Goal: Task Accomplishment & Management: Use online tool/utility

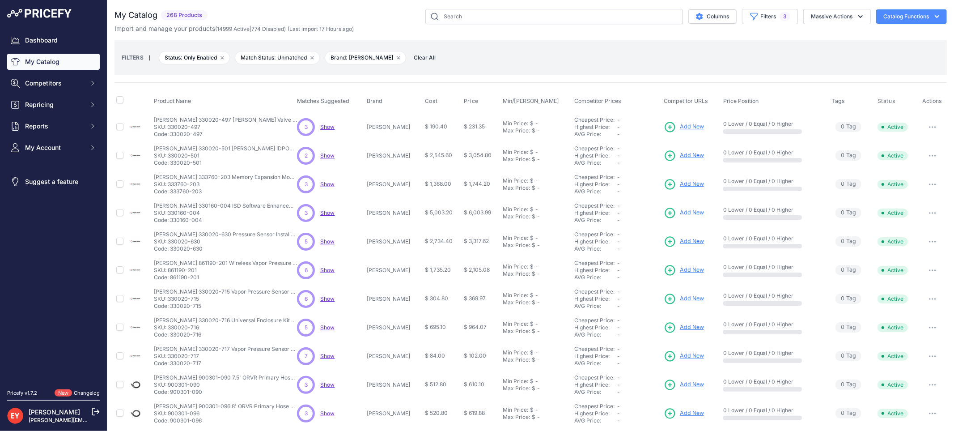
drag, startPoint x: 209, startPoint y: 218, endPoint x: 172, endPoint y: 219, distance: 37.2
click at [172, 219] on p "Code: 330160-004" at bounding box center [225, 220] width 143 height 7
copy p "330160-004"
drag, startPoint x: 208, startPoint y: 248, endPoint x: 170, endPoint y: 247, distance: 37.6
click at [170, 247] on p "Code: 330020-630" at bounding box center [225, 248] width 143 height 7
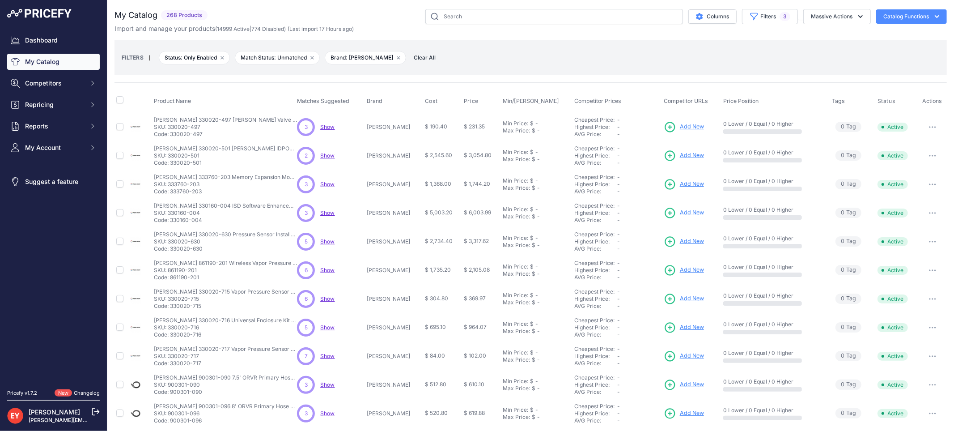
copy p "330020-630"
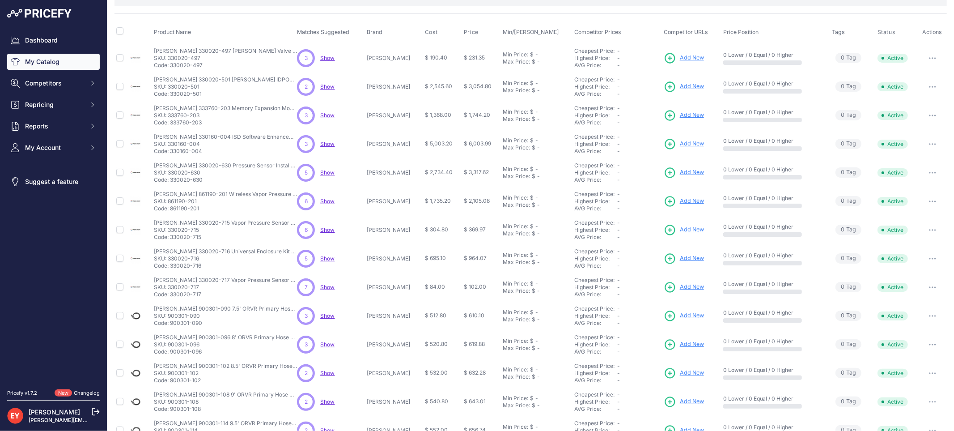
scroll to position [148, 0]
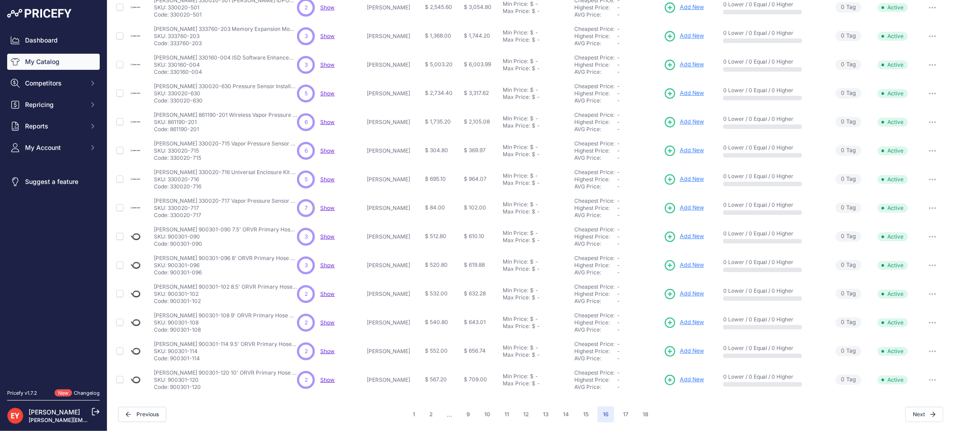
drag, startPoint x: 200, startPoint y: 133, endPoint x: 172, endPoint y: 130, distance: 28.3
click at [172, 130] on td "Veeder-Root 861190-201 Wireless Vapor Pressure Sensor Kit Veeder-Root 861190-20…" at bounding box center [223, 122] width 143 height 29
copy p "861190-201"
drag, startPoint x: 204, startPoint y: 159, endPoint x: 171, endPoint y: 160, distance: 33.1
click at [171, 160] on p "Code: 330020-715" at bounding box center [225, 157] width 143 height 7
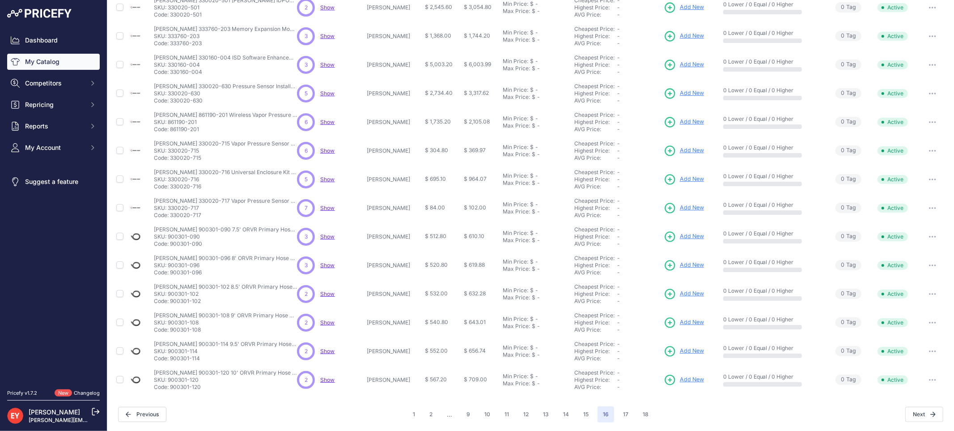
copy p "330020-715"
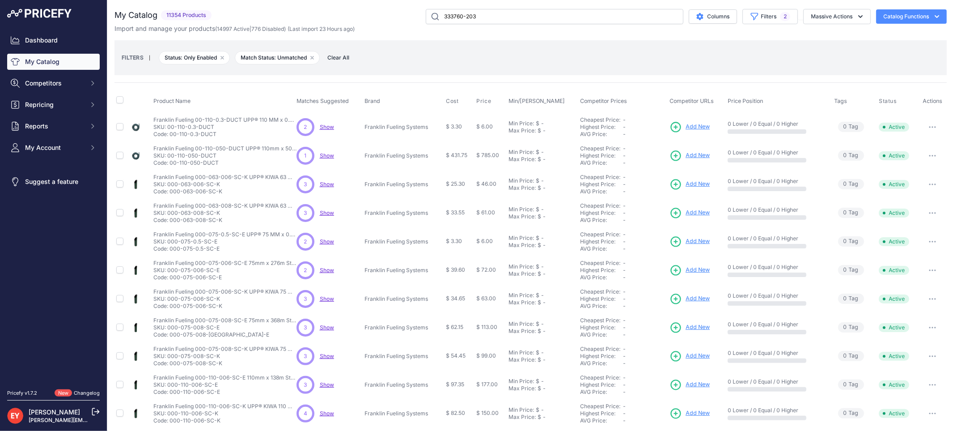
type input "333760-203"
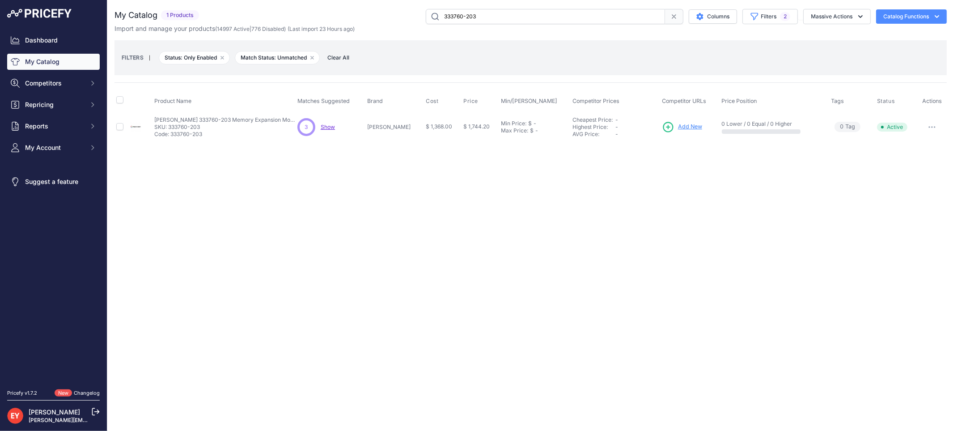
click at [678, 123] on span "Add New" at bounding box center [690, 127] width 24 height 9
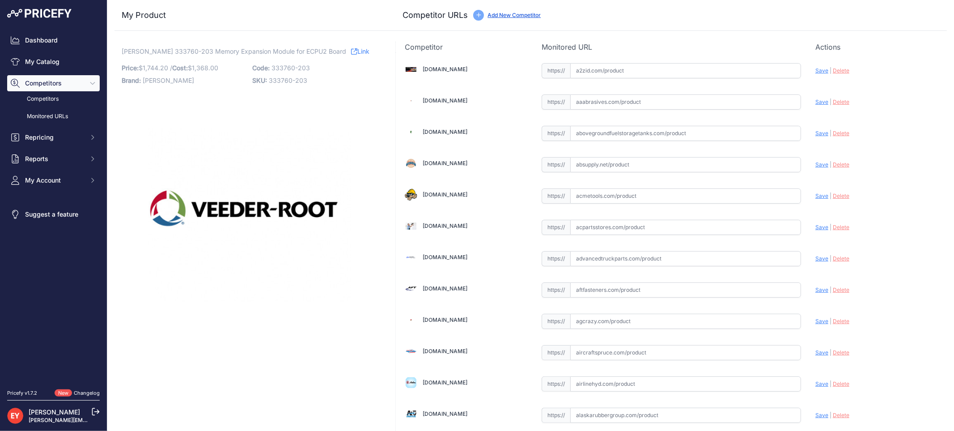
scroll to position [828, 0]
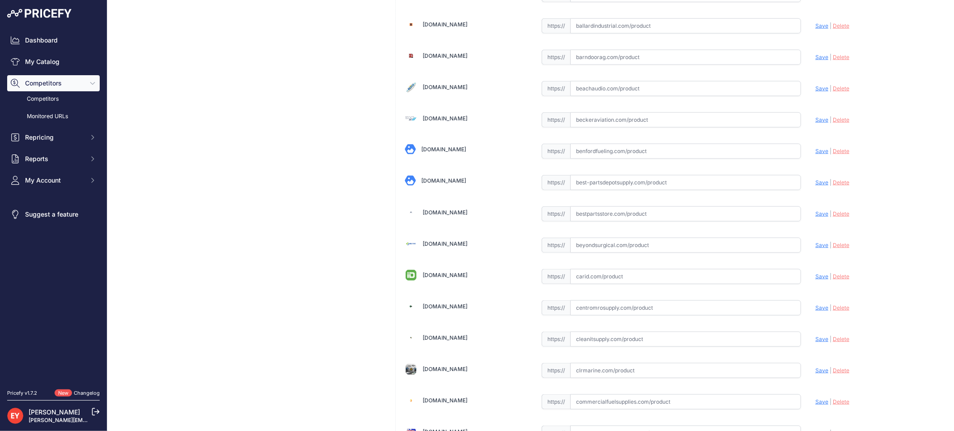
click at [598, 219] on input "text" at bounding box center [685, 213] width 231 height 15
paste input "https://www.bestpartsstore.com/product/veeder-root-333760-203-memory-expansion-…"
click at [816, 217] on span "Save" at bounding box center [822, 213] width 13 height 7
click at [0, 0] on icon at bounding box center [0, 0] width 0 height 0
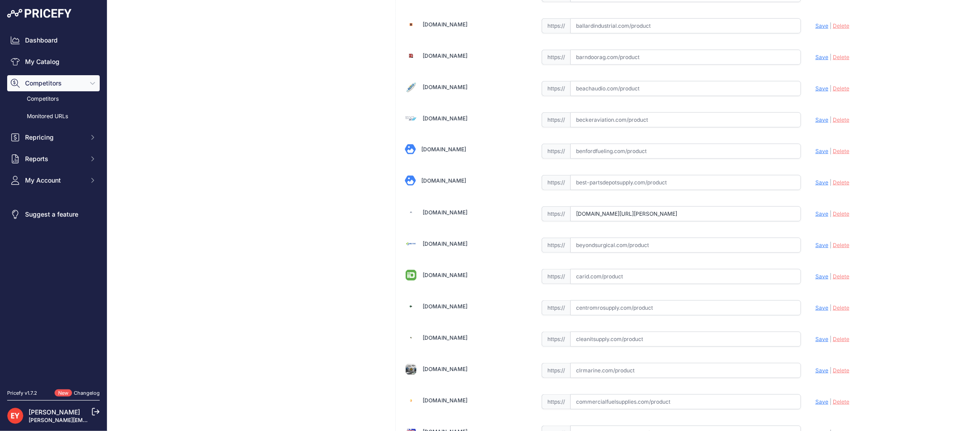
scroll to position [0, 0]
type input "https://www.bestpartsstore.com/product/veeder-root-333760-203-memory-expansion-…"
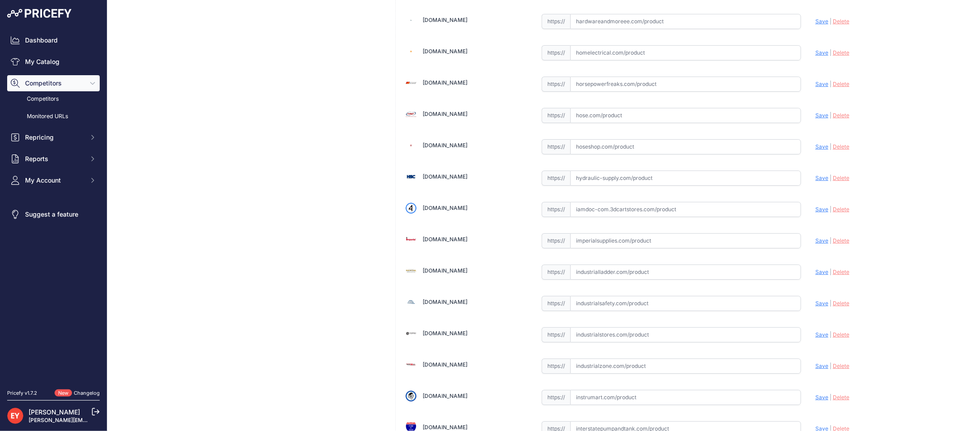
click at [602, 216] on input "text" at bounding box center [685, 209] width 231 height 15
drag, startPoint x: 602, startPoint y: 216, endPoint x: 566, endPoint y: 201, distance: 39.0
click at [601, 215] on input "text" at bounding box center [685, 209] width 231 height 15
paste input "https://iamdoc-com.3dcartstores.com/Memory-Expansion-Module-For-ECPU2-Board-2-M…"
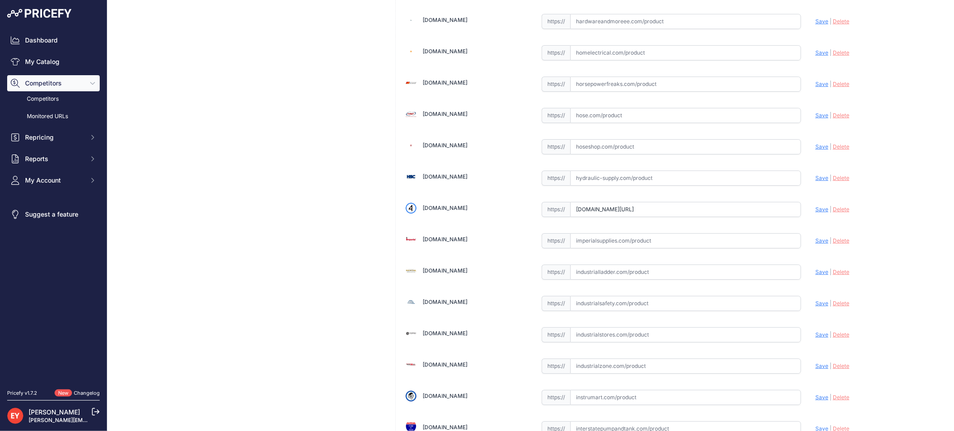
click at [816, 213] on span "Save" at bounding box center [822, 209] width 13 height 7
type input "https://iamdoc-com.3dcartstores.com/Memory-Expansion-Module-For-ECPU2-Board-2-M…"
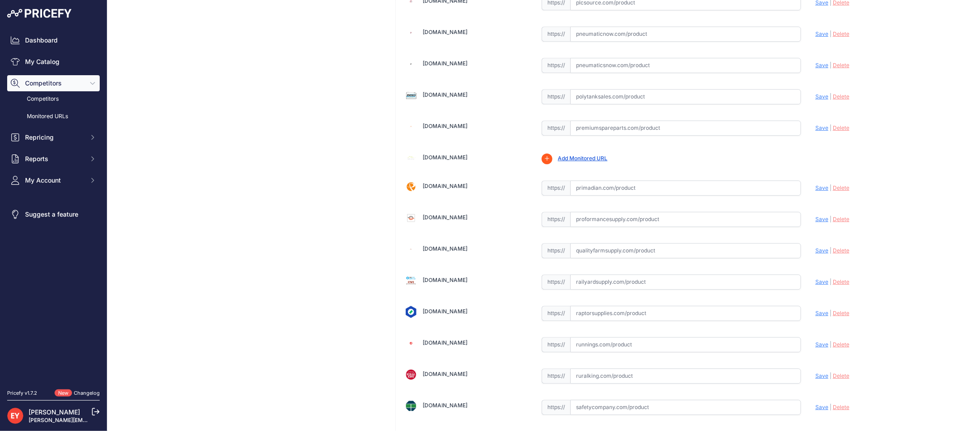
scroll to position [6762, 0]
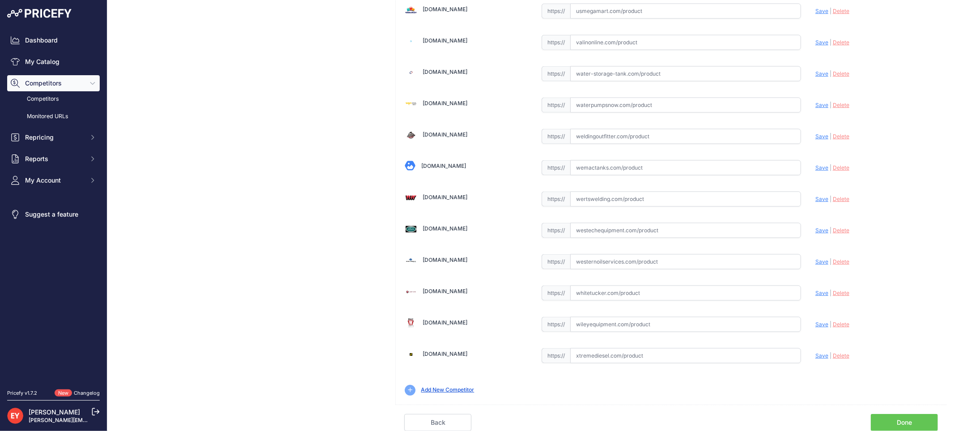
click at [907, 416] on link "Done" at bounding box center [904, 422] width 67 height 17
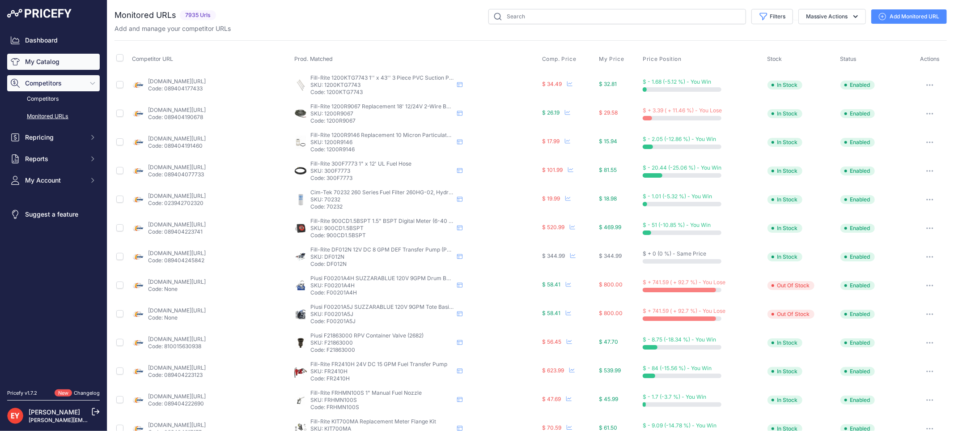
click at [58, 61] on link "My Catalog" at bounding box center [53, 62] width 93 height 16
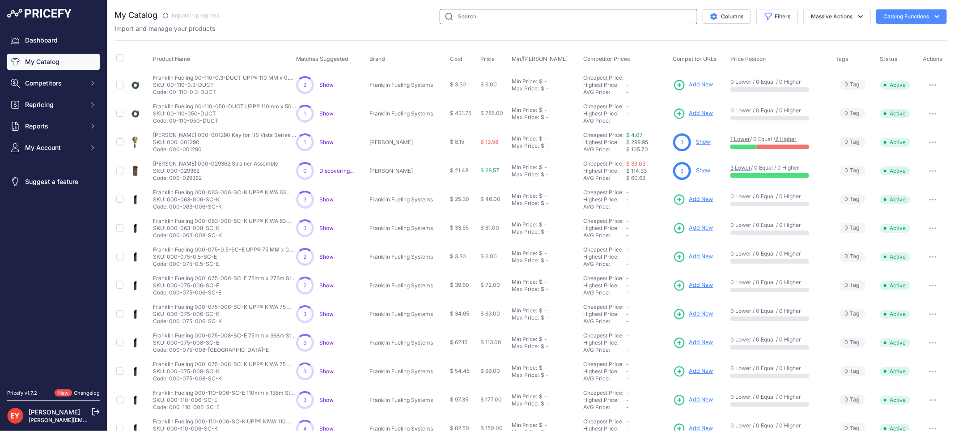
click at [472, 16] on input "text" at bounding box center [569, 16] width 258 height 15
paste input "330160-004"
type input "330160-004"
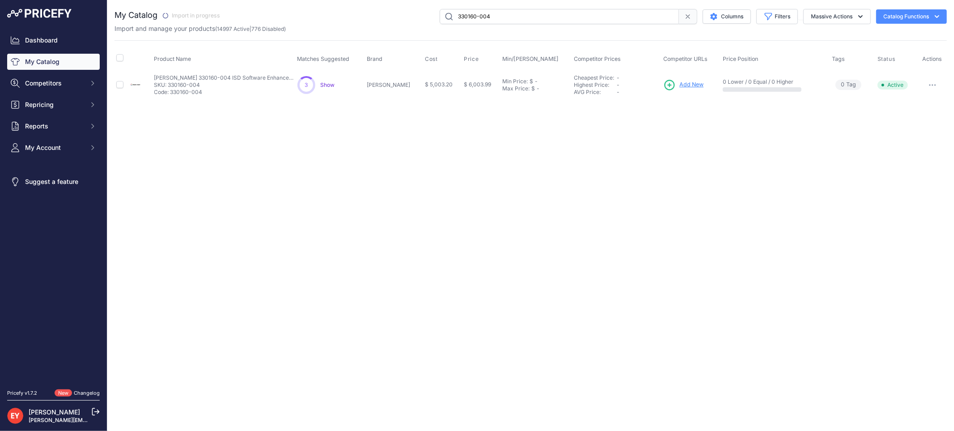
click at [681, 86] on span "Add New" at bounding box center [692, 85] width 24 height 9
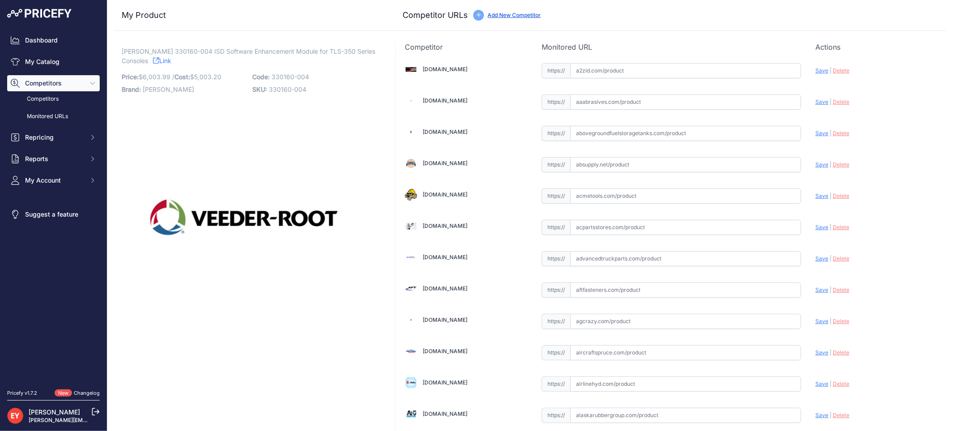
scroll to position [5217, 0]
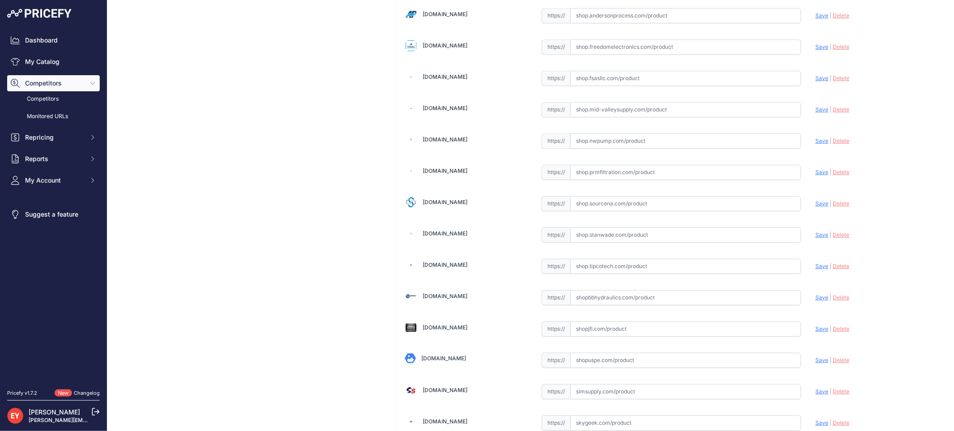
click at [595, 211] on input "text" at bounding box center [685, 203] width 231 height 15
paste input "https://shop.sourcena.com/Veeder-Root/Enhancement-Module/330160-004/Veeder-Root…"
click at [816, 208] on div "Update Profile Save | Delete Analyzing" at bounding box center [877, 201] width 123 height 14
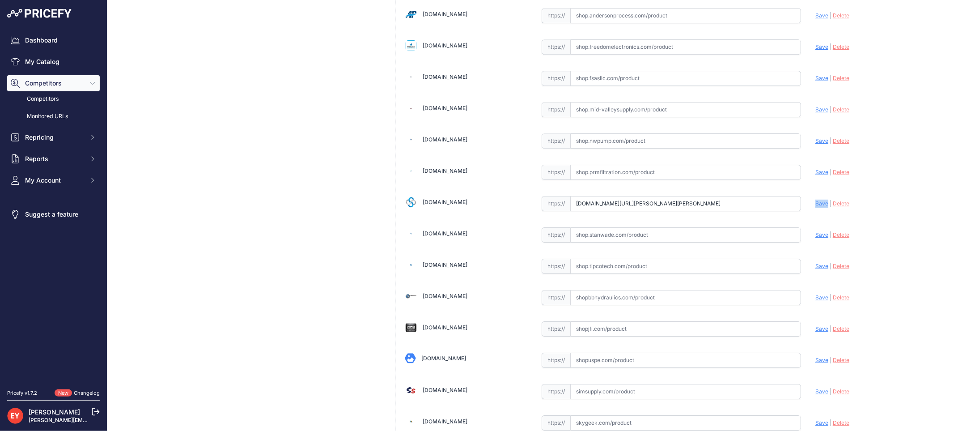
click at [816, 207] on span "Save" at bounding box center [822, 203] width 13 height 7
click at [0, 0] on icon at bounding box center [0, 0] width 0 height 0
type input "https://shop.sourcena.com/Veeder-Root/Enhancement-Module/330160-004/Veeder-Root…"
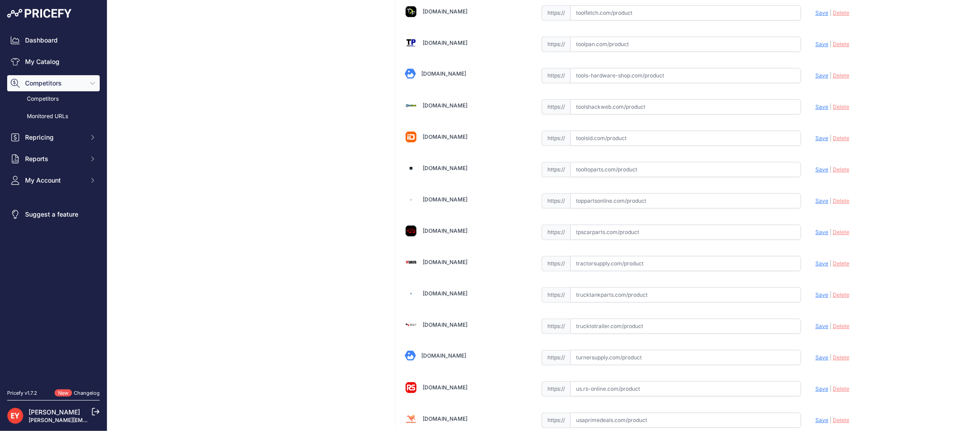
click at [608, 208] on input "text" at bounding box center [685, 200] width 231 height 15
paste input "https://www.toppartsonline.com/product/veeder-root-330160-004-isd-software-enha…"
click at [817, 204] on span "Save" at bounding box center [822, 200] width 13 height 7
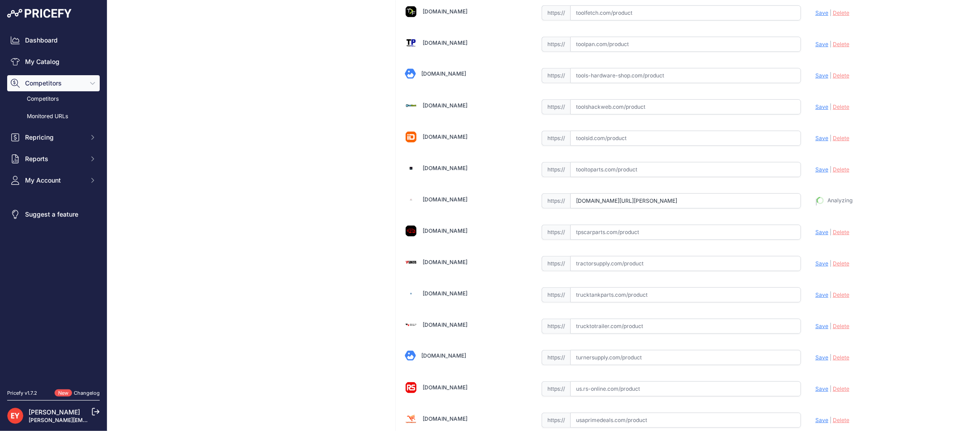
type input "https://www.toppartsonline.com/product/veeder-root-330160-004-isd-software-enha…"
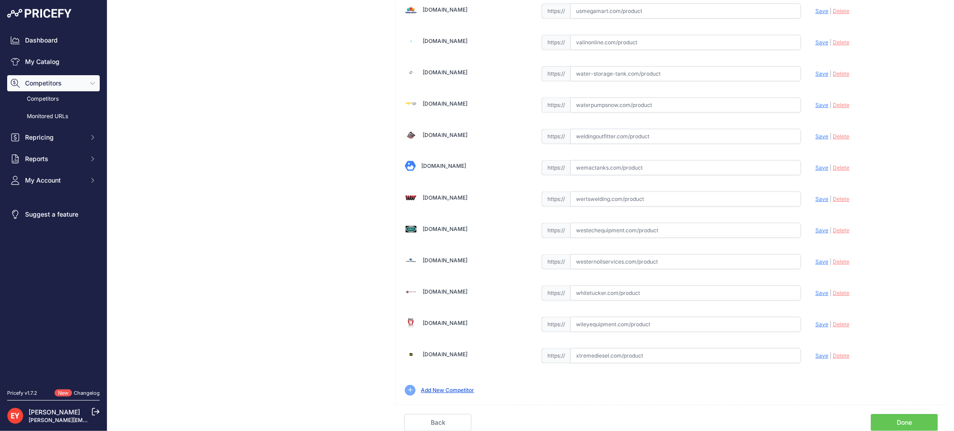
scroll to position [6742, 0]
click at [884, 420] on link "Done" at bounding box center [904, 422] width 67 height 17
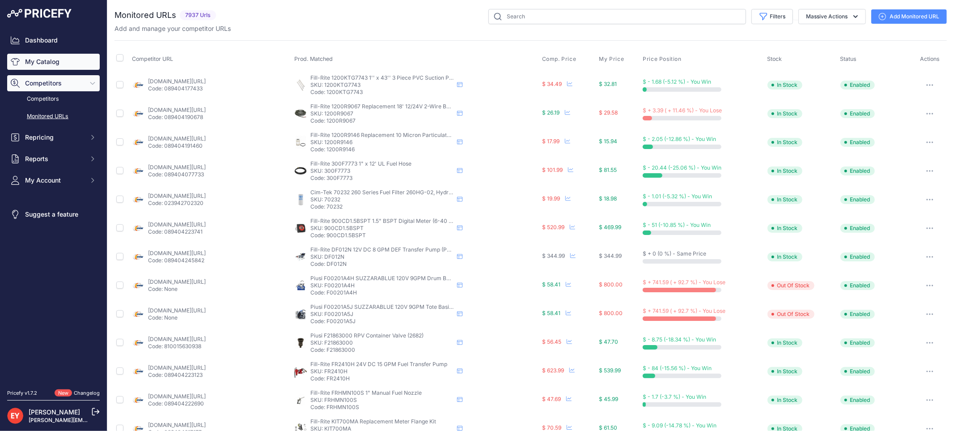
click at [60, 57] on link "My Catalog" at bounding box center [53, 62] width 93 height 16
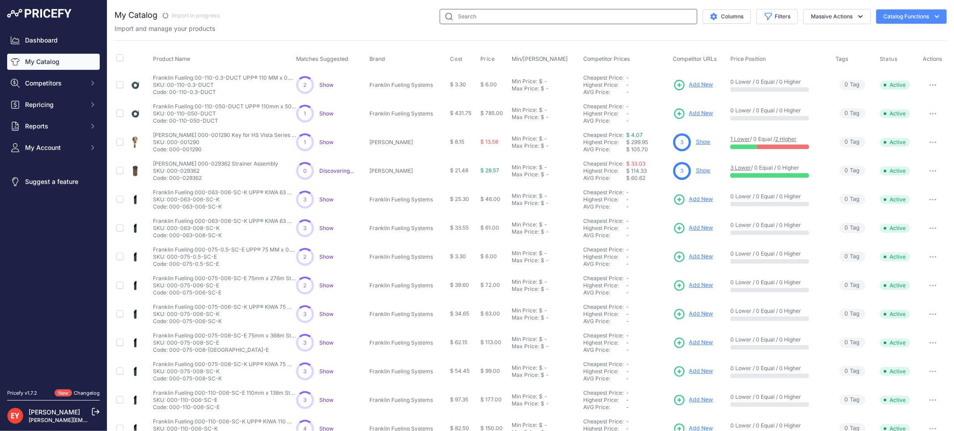
click at [452, 15] on input "text" at bounding box center [569, 16] width 258 height 15
click at [466, 18] on input "text" at bounding box center [569, 16] width 258 height 15
click at [479, 9] on input "text" at bounding box center [569, 16] width 258 height 15
click at [462, 17] on input "text" at bounding box center [569, 16] width 258 height 15
click at [45, 62] on link "My Catalog" at bounding box center [53, 62] width 93 height 16
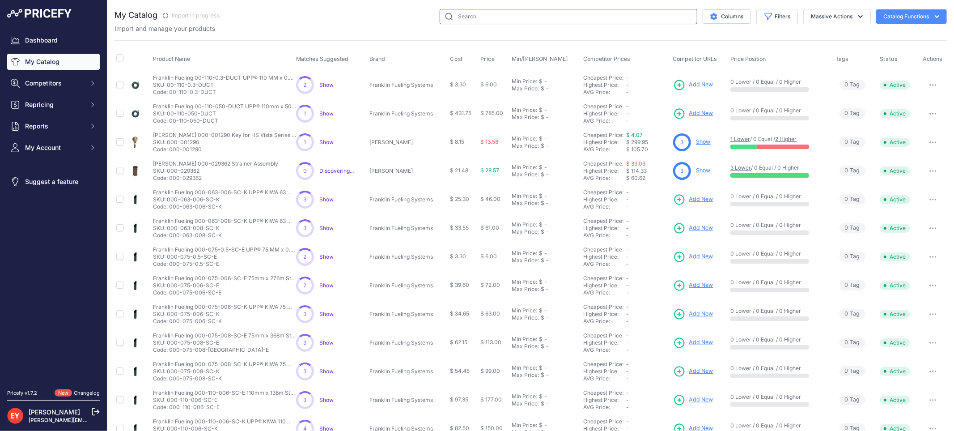
click at [466, 14] on input "text" at bounding box center [569, 16] width 258 height 15
paste input "330020-630"
type input "330020-630"
click at [583, 15] on input "text" at bounding box center [569, 16] width 258 height 15
paste input "330020-630"
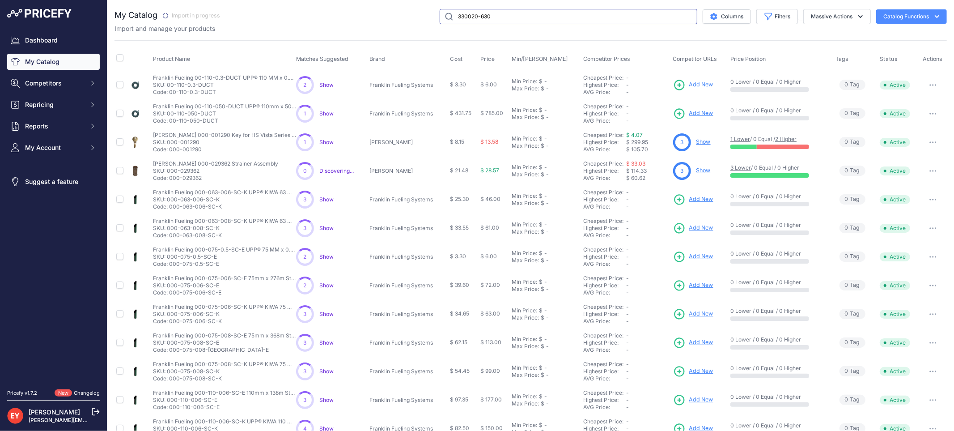
type input "330020-630"
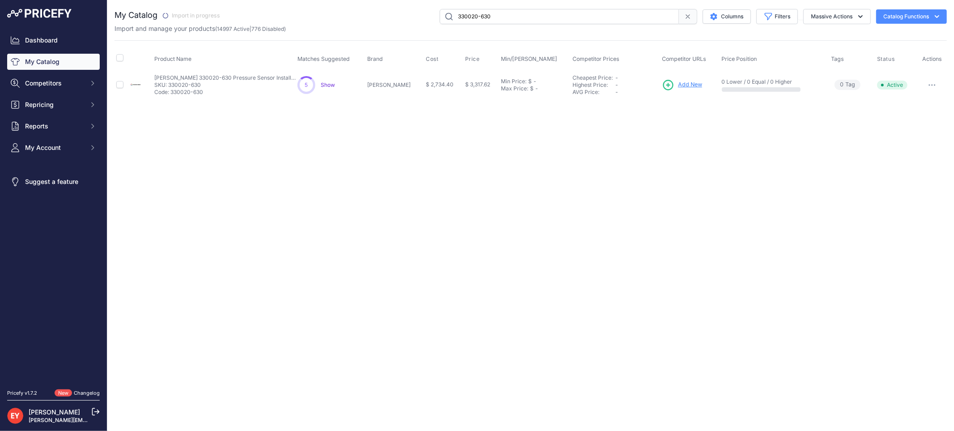
click at [682, 85] on span "Add New" at bounding box center [690, 85] width 24 height 9
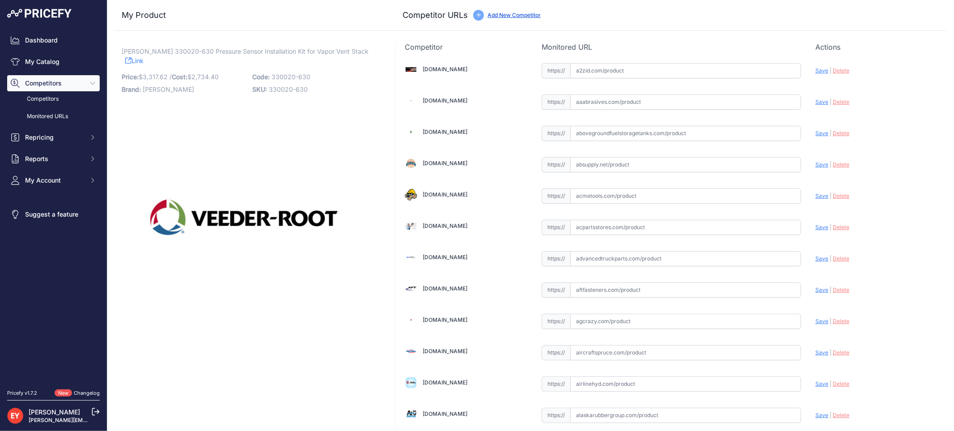
scroll to position [2680, 0]
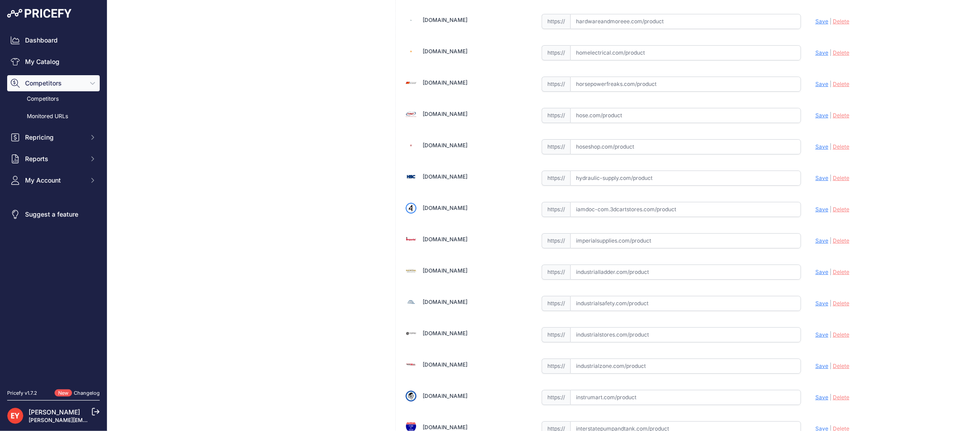
click at [600, 209] on input "text" at bounding box center [685, 209] width 231 height 15
paste input "https://iamdoc-com.3dcartstores.com/Pressure-Sensor-Installation-Kit-For-Vapor-…"
click at [816, 213] on span "Save" at bounding box center [822, 209] width 13 height 7
type input "https://iamdoc-com.3dcartstores.com/Pressure-Sensor-Installation-Kit-For-Vapor-…"
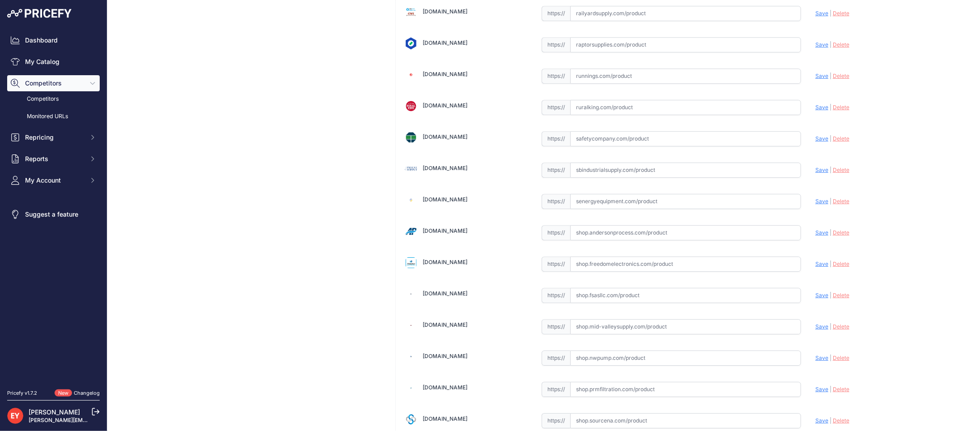
scroll to position [6762, 0]
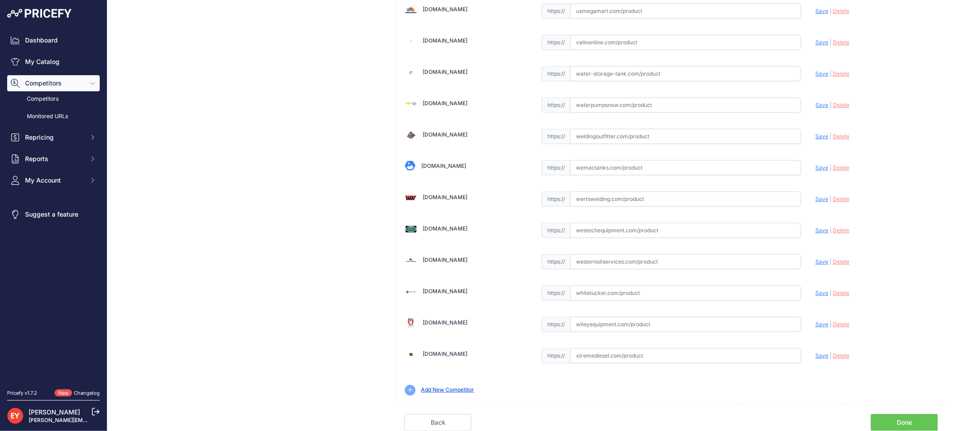
drag, startPoint x: 909, startPoint y: 421, endPoint x: 739, endPoint y: 344, distance: 186.4
click at [909, 420] on link "Done" at bounding box center [904, 422] width 67 height 17
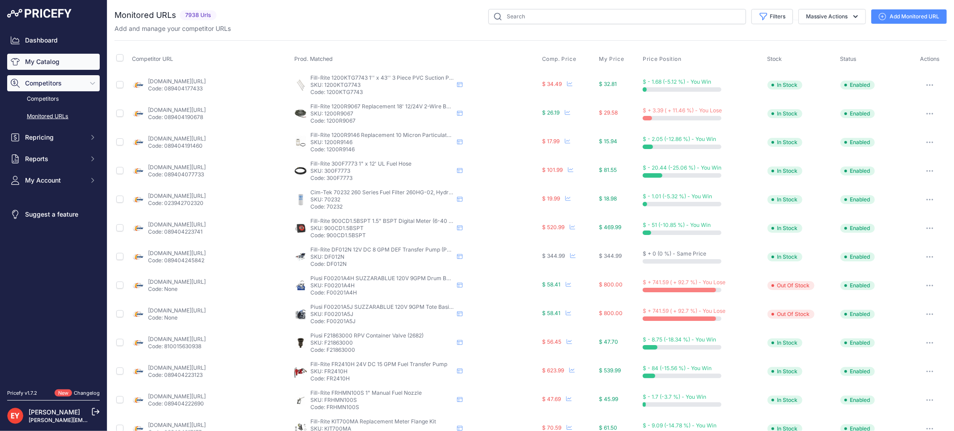
click at [41, 63] on link "My Catalog" at bounding box center [53, 62] width 93 height 16
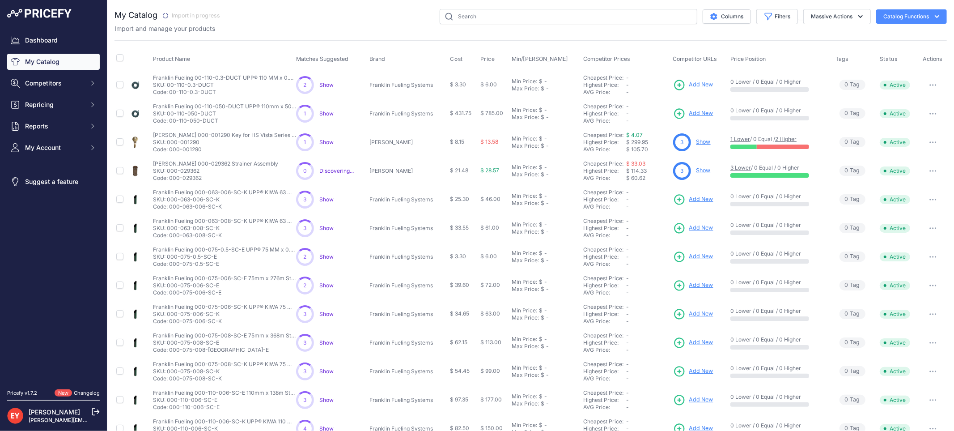
click at [513, 8] on div "You are not connected to the internet. My Catalog" at bounding box center [531, 268] width 833 height 537
click at [508, 12] on input "text" at bounding box center [569, 16] width 258 height 15
paste input "861190-201"
type input "861190-201"
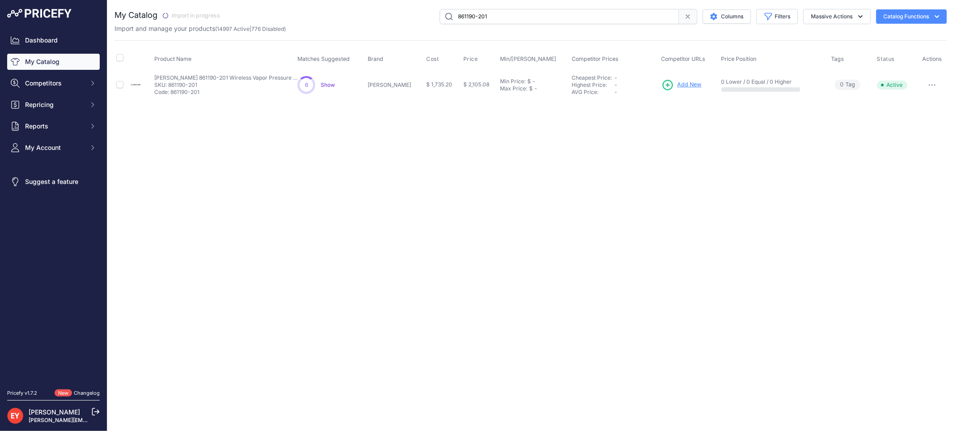
click at [678, 82] on span "Add New" at bounding box center [690, 85] width 24 height 9
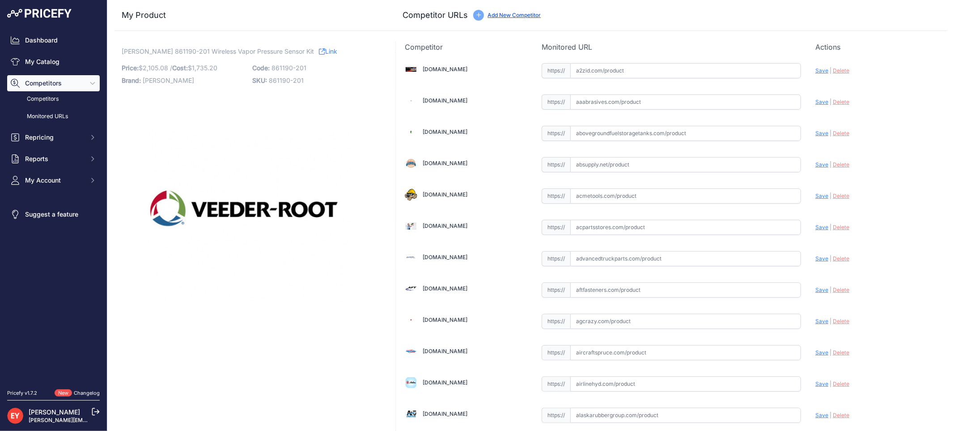
scroll to position [2680, 0]
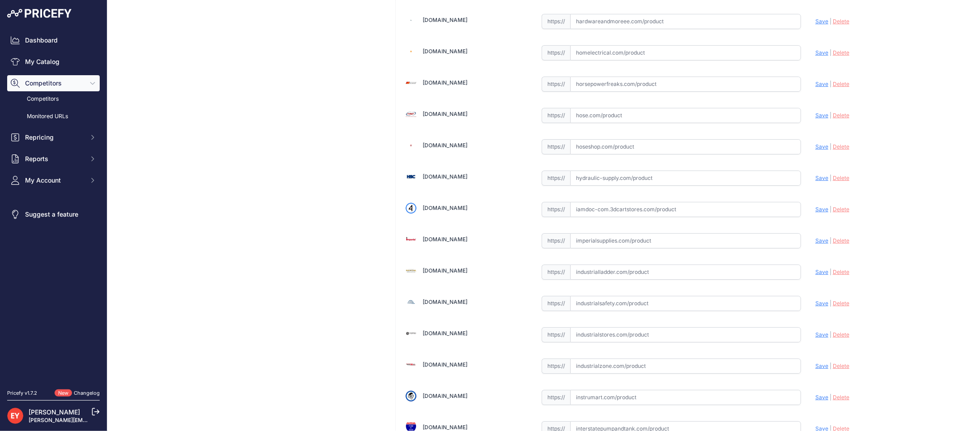
click at [600, 217] on input "text" at bounding box center [685, 209] width 231 height 15
paste input "https://iamdoc-com.3dcartstores.com/Wireless-Vapor-Pressure-Sensor-W-Vapor-Pres…"
click at [816, 213] on span "Save" at bounding box center [822, 209] width 13 height 7
type input "https://iamdoc-com.3dcartstores.com/Wireless-Vapor-Pressure-Sensor-W-Vapor-Pres…"
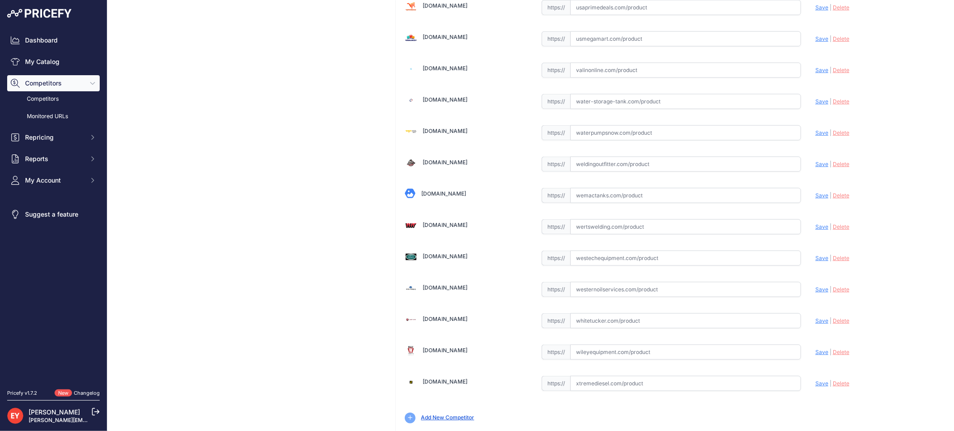
scroll to position [6762, 0]
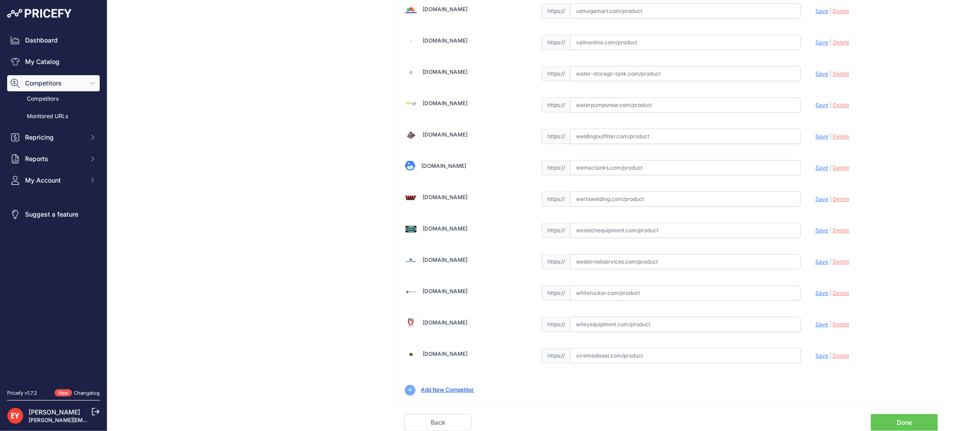
click at [902, 417] on link "Done" at bounding box center [904, 422] width 67 height 17
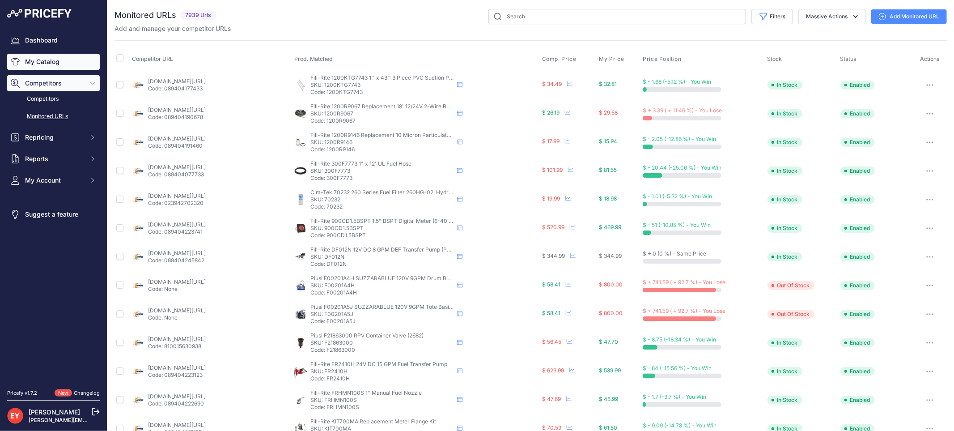
click at [31, 54] on link "My Catalog" at bounding box center [53, 62] width 93 height 16
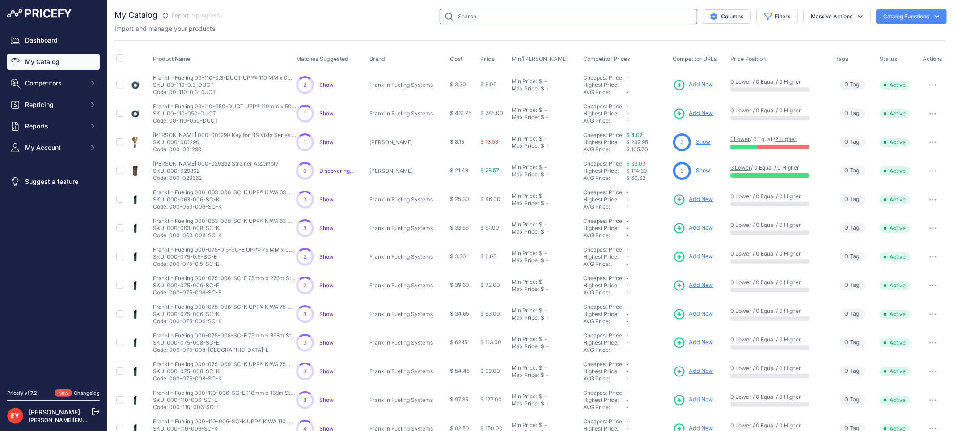
click at [481, 18] on input "text" at bounding box center [569, 16] width 258 height 15
paste input "330020-715"
type input "330020-715"
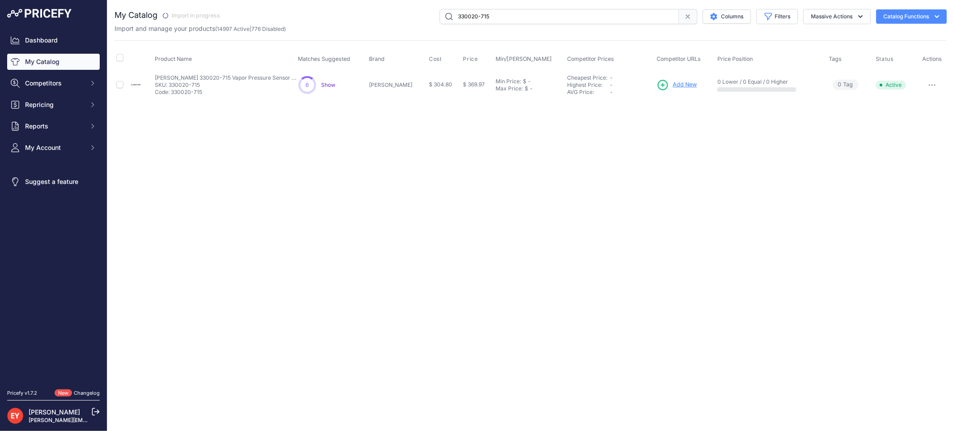
click at [673, 88] on span "Add New" at bounding box center [685, 85] width 24 height 9
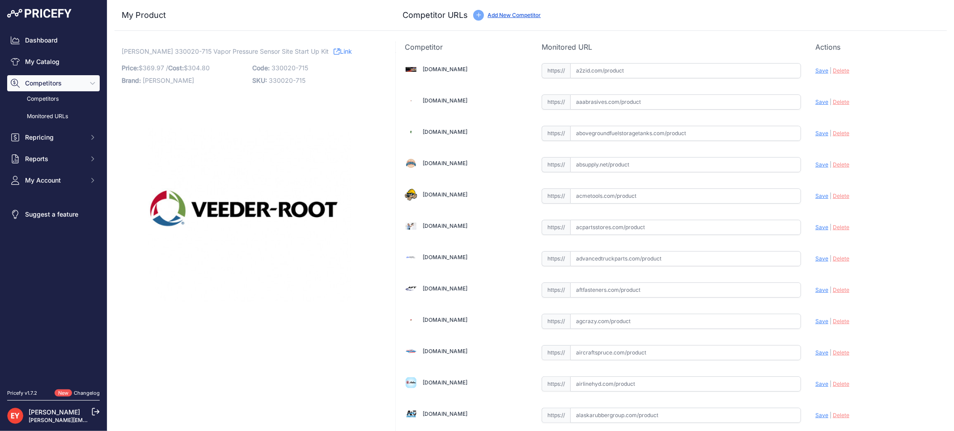
scroll to position [2680, 0]
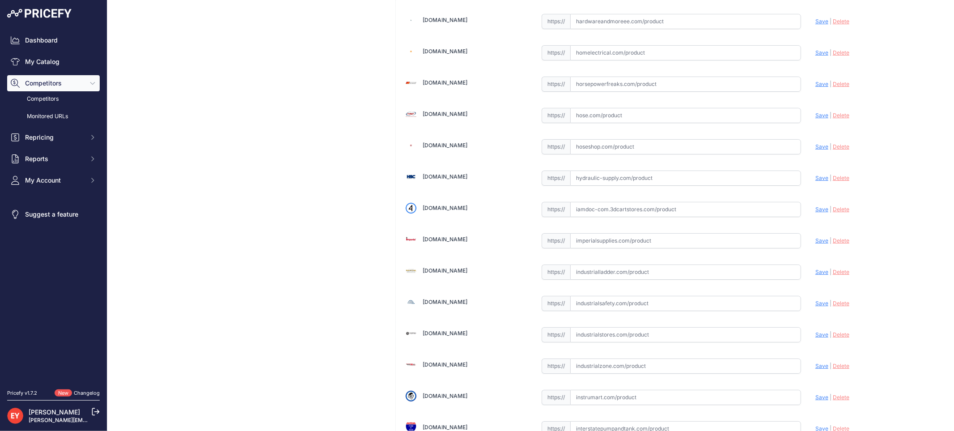
drag, startPoint x: 609, startPoint y: 221, endPoint x: 557, endPoint y: 173, distance: 70.9
click at [609, 217] on input "text" at bounding box center [685, 209] width 231 height 15
paste input "[URL][DOMAIN_NAME]"
click at [816, 213] on span "Save" at bounding box center [822, 209] width 13 height 7
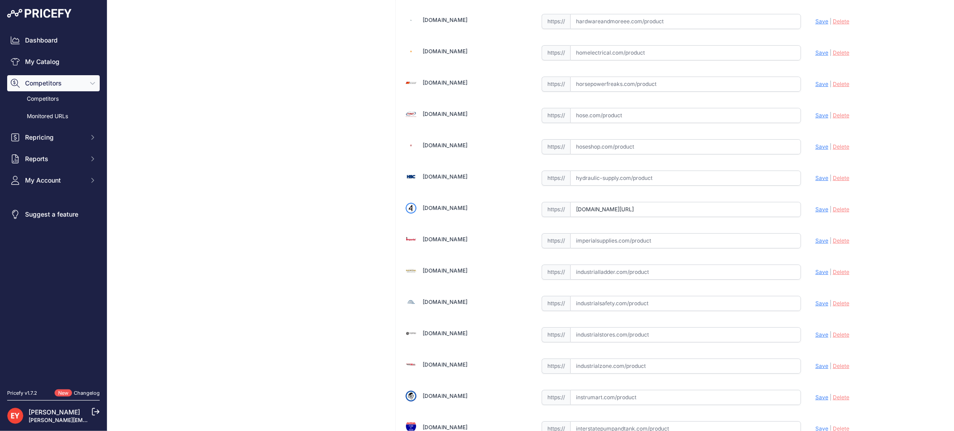
scroll to position [0, 0]
type input "https://iamdoc-com.3dcartstores.com/Vapor-Pressure-Sensor-Site-Start-Up-Kit_p_1…"
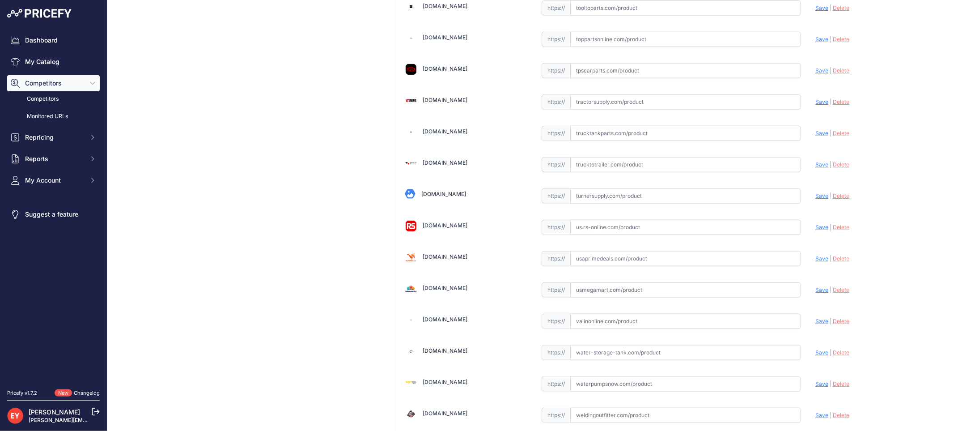
scroll to position [6762, 0]
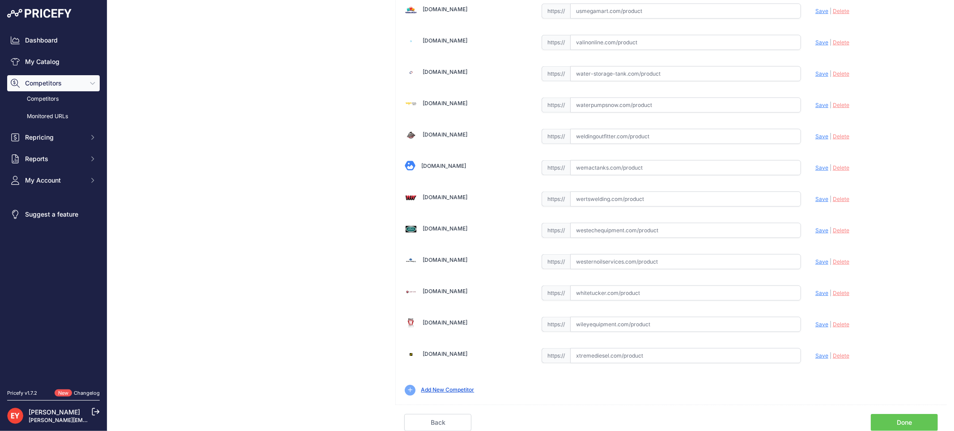
click at [889, 417] on link "Done" at bounding box center [904, 422] width 67 height 17
